Goal: Task Accomplishment & Management: Manage account settings

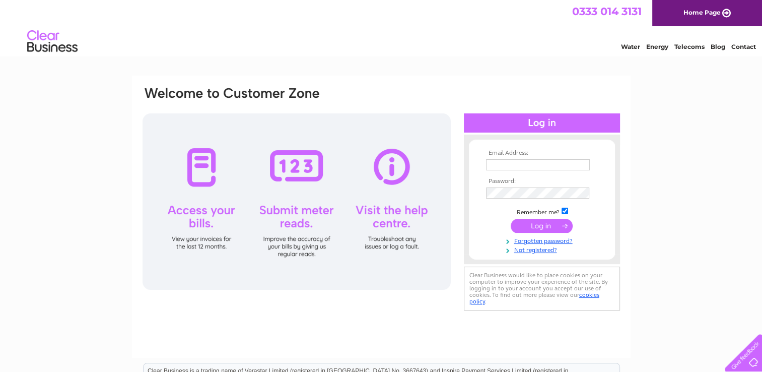
type input "mail@jdauld.co.uk"
click at [558, 222] on input "submit" at bounding box center [542, 226] width 62 height 14
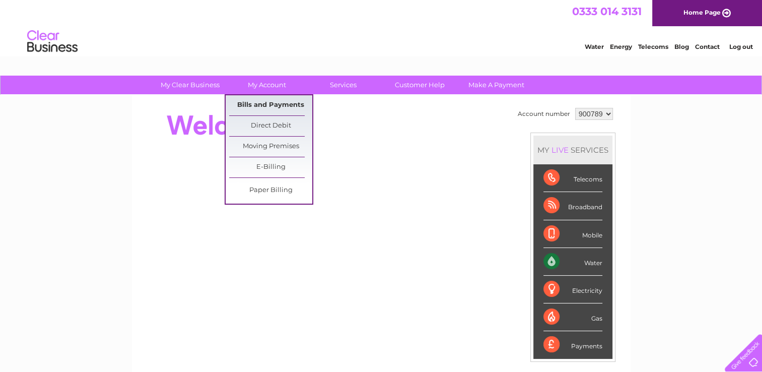
click at [263, 101] on link "Bills and Payments" at bounding box center [270, 105] width 83 height 20
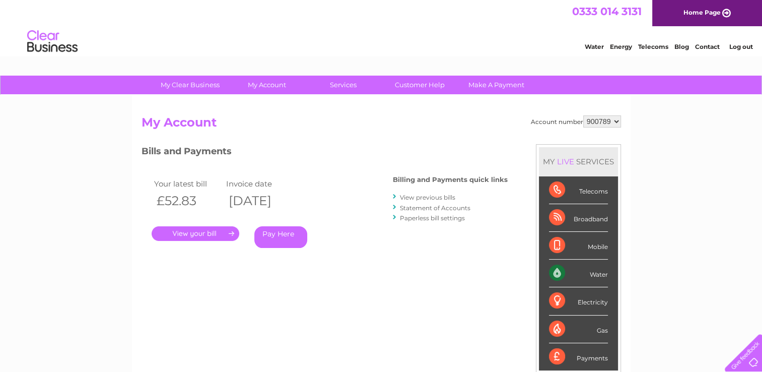
click at [432, 198] on link "View previous bills" at bounding box center [427, 197] width 55 height 8
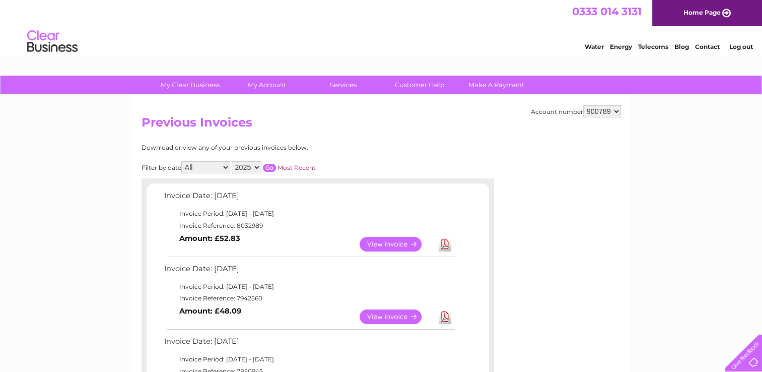
click at [255, 166] on select "2025 2024 2023 2022" at bounding box center [247, 167] width 30 height 12
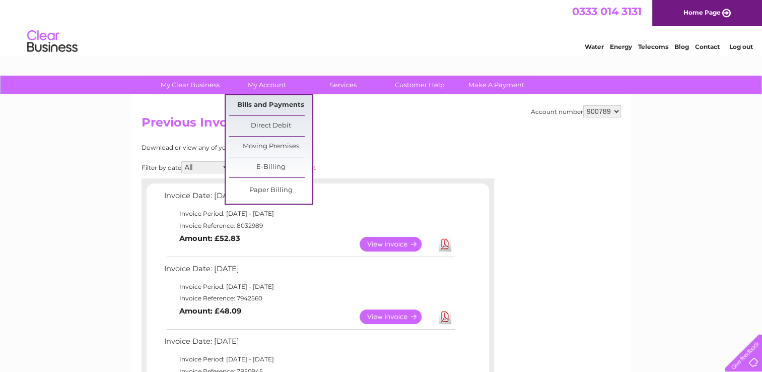
click at [275, 106] on link "Bills and Payments" at bounding box center [270, 105] width 83 height 20
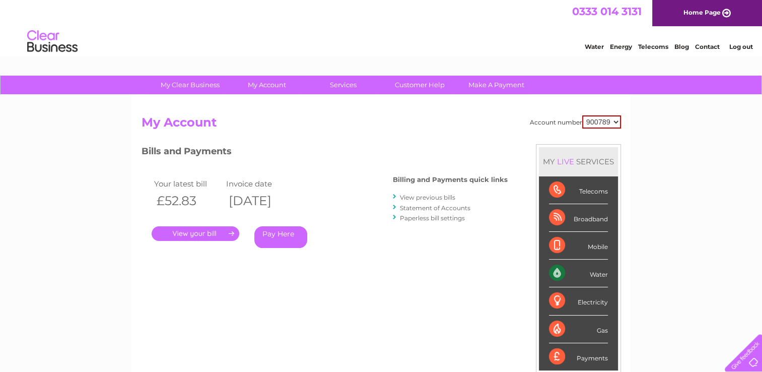
click at [747, 46] on link "Log out" at bounding box center [741, 47] width 24 height 8
